Goal: Task Accomplishment & Management: Manage account settings

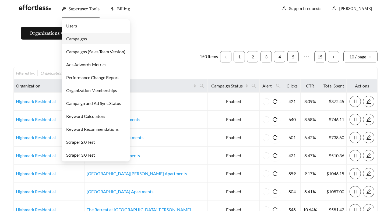
click at [79, 6] on div "Superuser Tools" at bounding box center [81, 8] width 38 height 17
click at [77, 36] on link "Campaigns" at bounding box center [76, 38] width 21 height 5
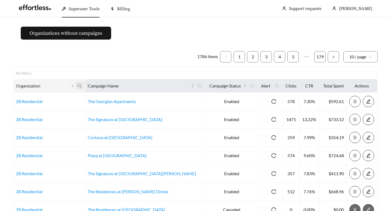
click at [82, 87] on icon "search" at bounding box center [79, 85] width 5 height 5
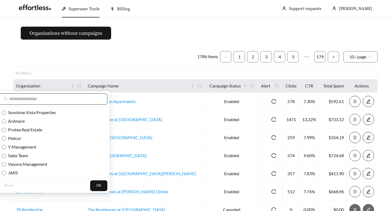
click at [74, 95] on span at bounding box center [52, 98] width 109 height 11
click at [71, 102] on span at bounding box center [52, 98] width 109 height 11
click at [71, 98] on input "text" at bounding box center [55, 99] width 92 height 6
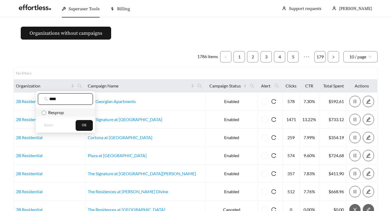
type input "****"
click at [59, 114] on span "Resprop" at bounding box center [55, 112] width 18 height 5
click at [76, 122] on button "OK" at bounding box center [84, 125] width 17 height 11
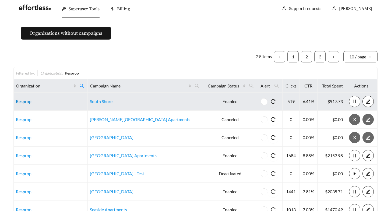
click at [25, 102] on link "Resprop" at bounding box center [24, 101] width 16 height 5
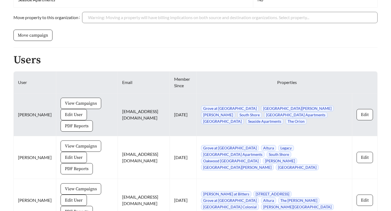
scroll to position [608, 0]
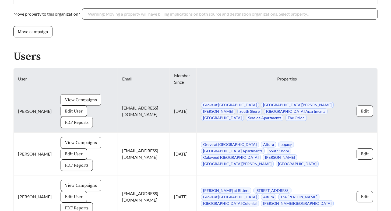
click at [84, 95] on button "View Campaigns" at bounding box center [80, 99] width 41 height 11
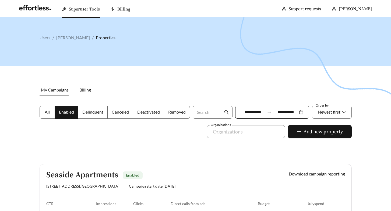
click at [44, 115] on label "All" at bounding box center [47, 112] width 15 height 13
